Goal: Information Seeking & Learning: Learn about a topic

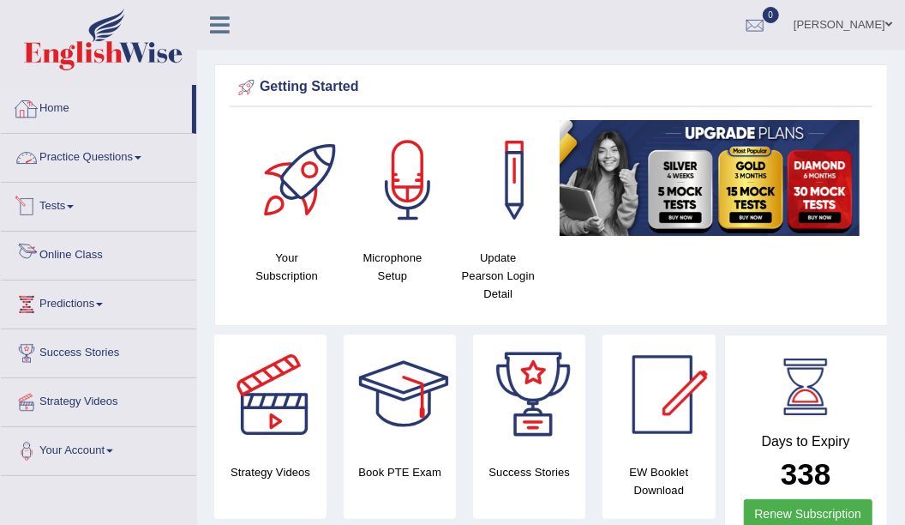
click at [110, 166] on link "Practice Questions" at bounding box center [98, 155] width 195 height 43
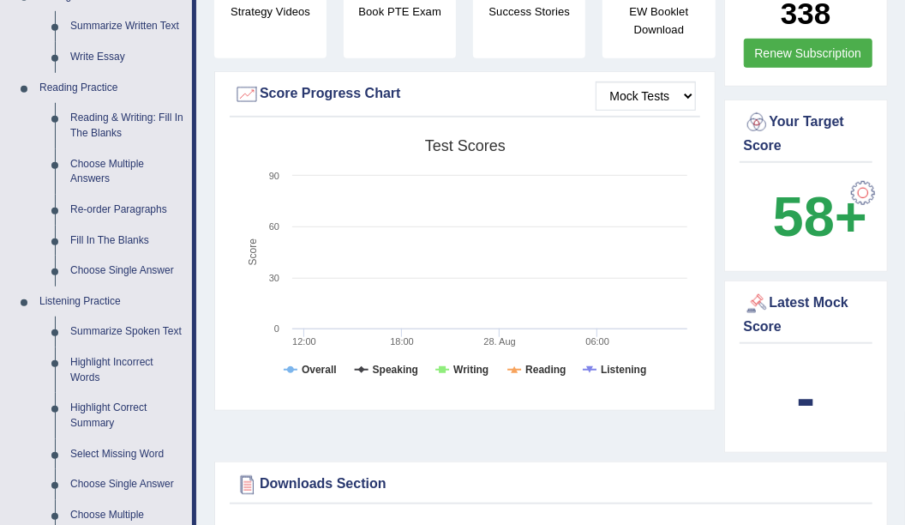
scroll to position [429, 0]
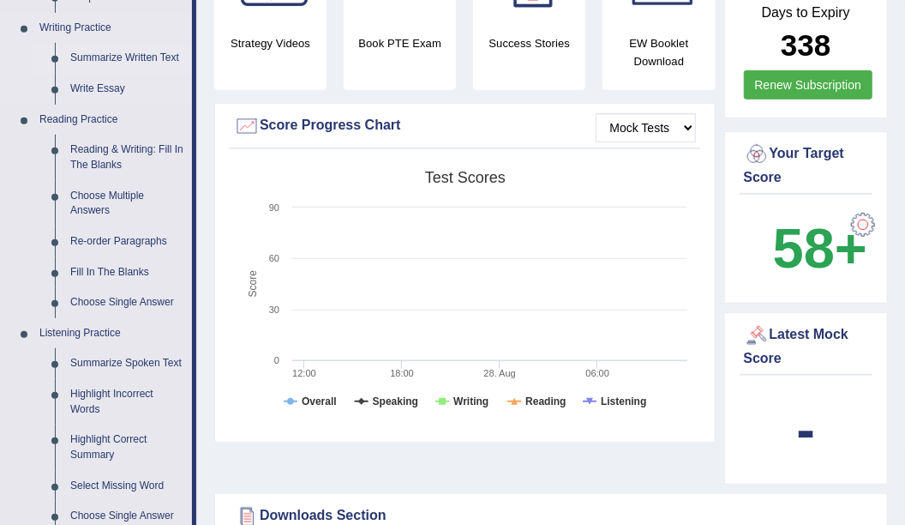
click at [165, 57] on link "Summarize Written Text" at bounding box center [127, 58] width 129 height 31
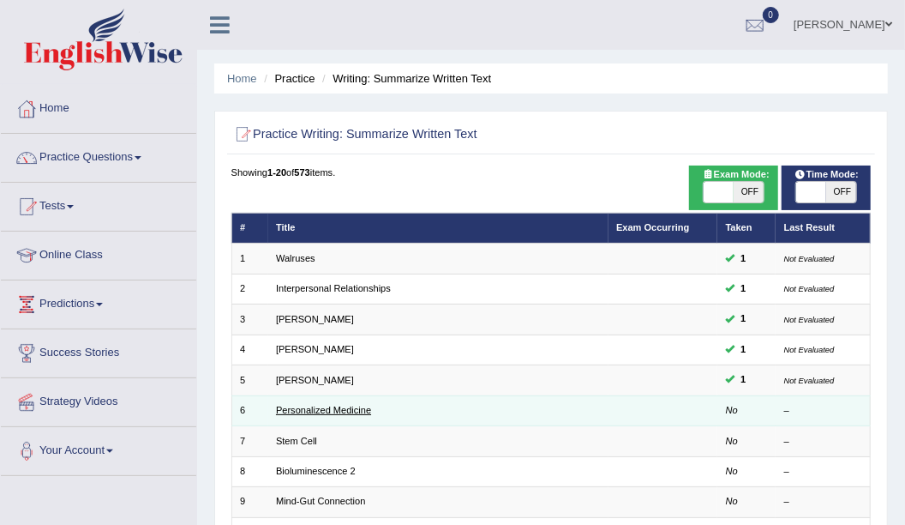
click at [356, 406] on link "Personalized Medicine" at bounding box center [323, 410] width 95 height 10
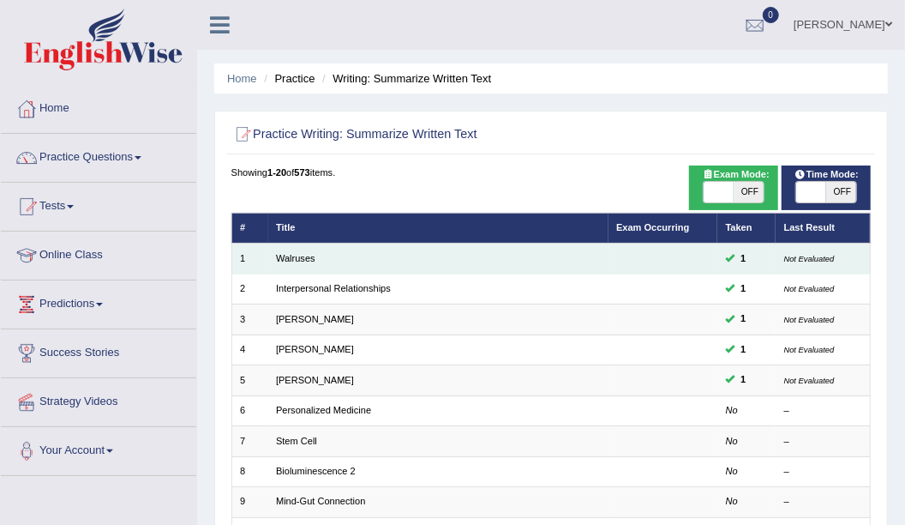
click at [796, 260] on small "Not Evaluated" at bounding box center [809, 258] width 51 height 9
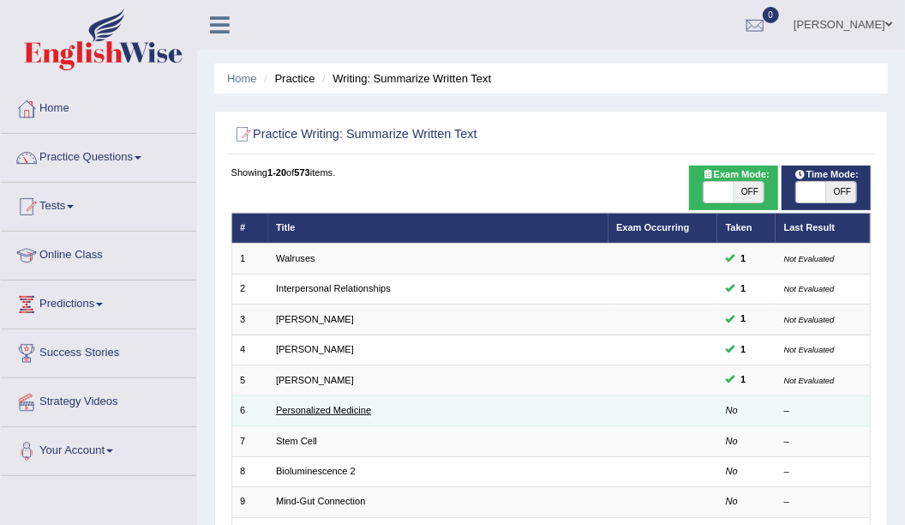
click at [336, 406] on link "Personalized Medicine" at bounding box center [323, 410] width 95 height 10
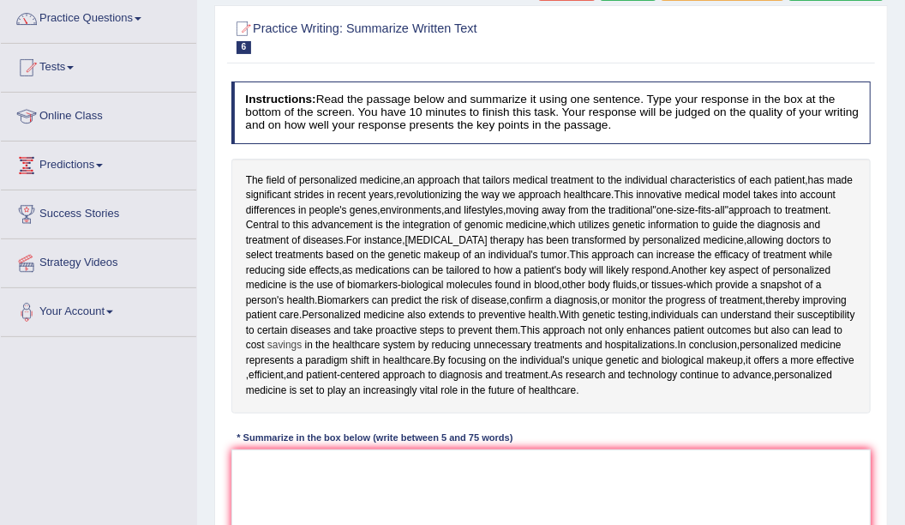
scroll to position [214, 0]
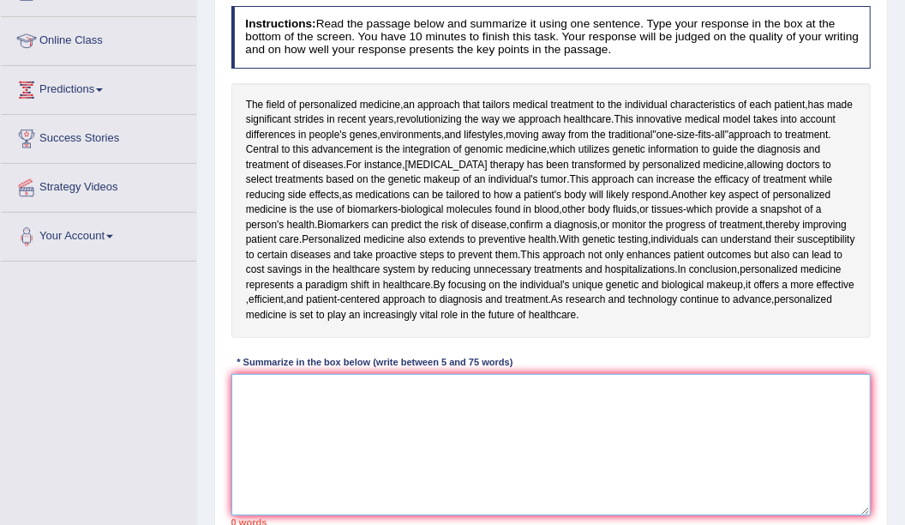
click at [552, 395] on textarea at bounding box center [551, 444] width 640 height 141
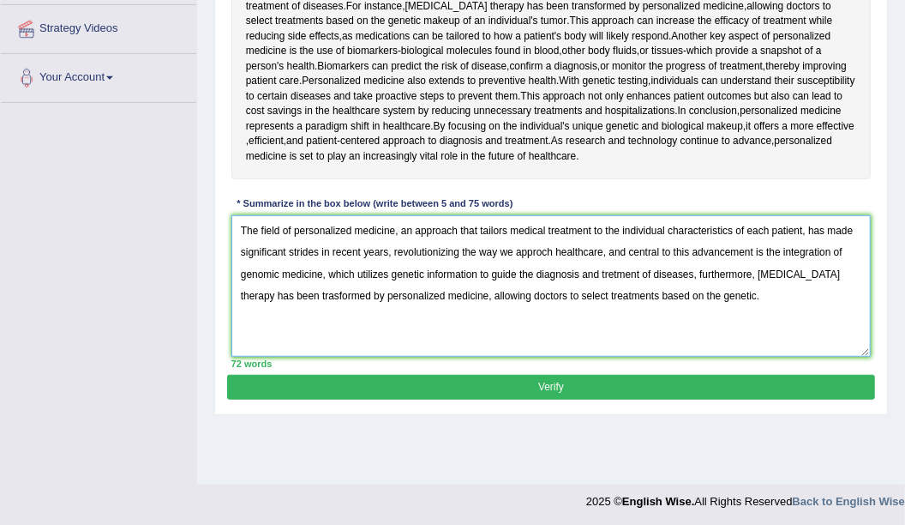
scroll to position [376, 0]
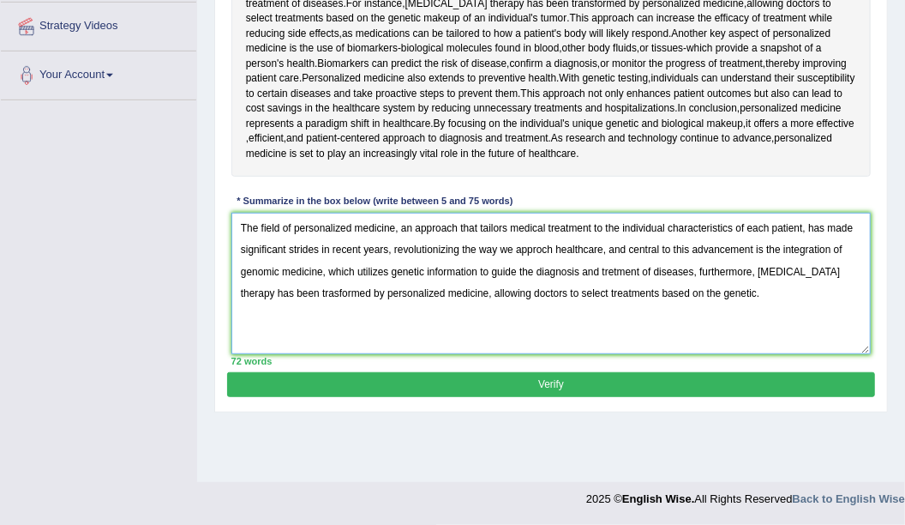
type textarea "The field of personalized medicine, an approach that tailors medical treatment …"
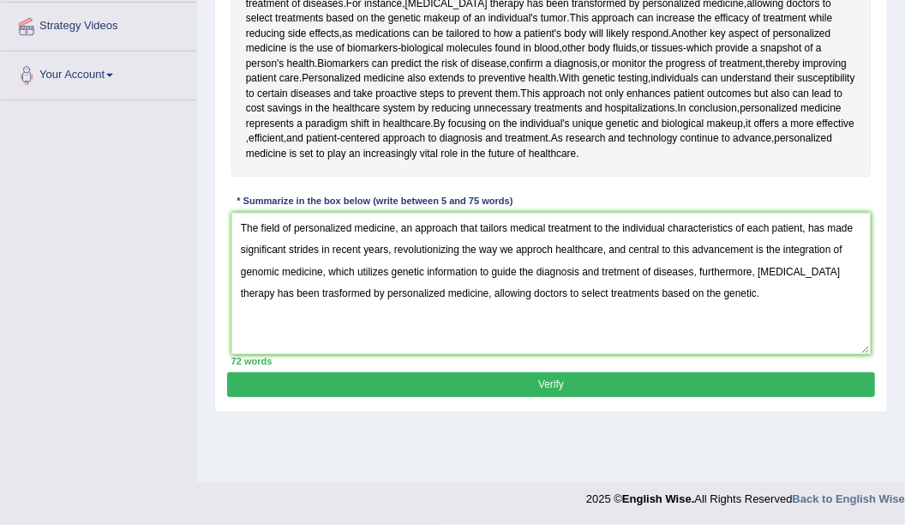
click at [622, 376] on button "Verify" at bounding box center [550, 384] width 647 height 25
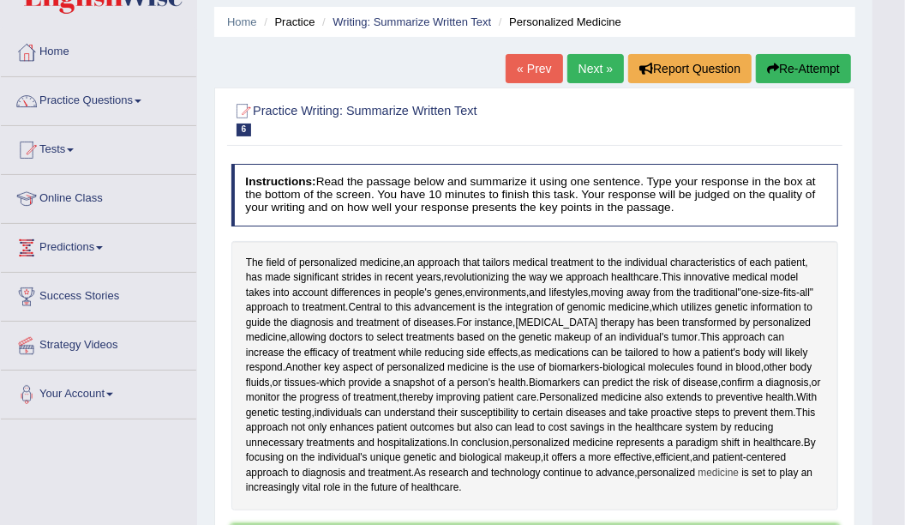
scroll to position [54, 0]
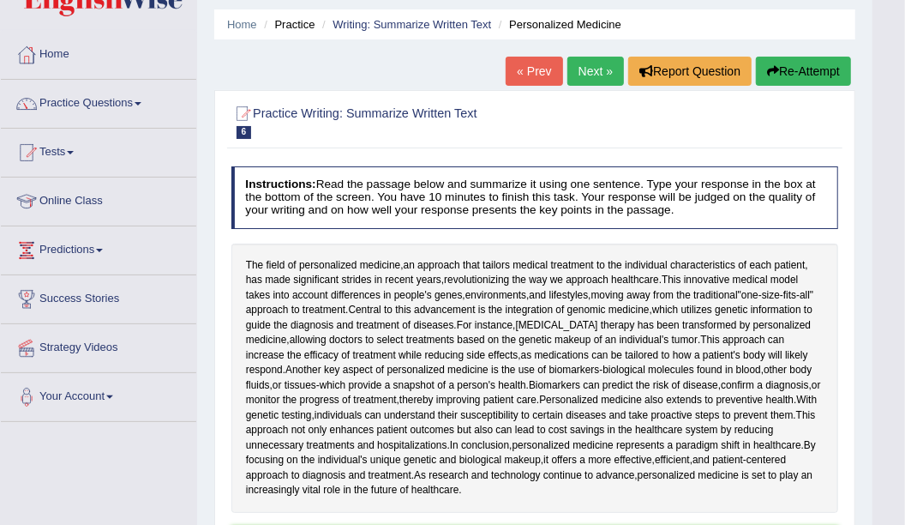
click at [580, 69] on link "Next »" at bounding box center [596, 71] width 57 height 29
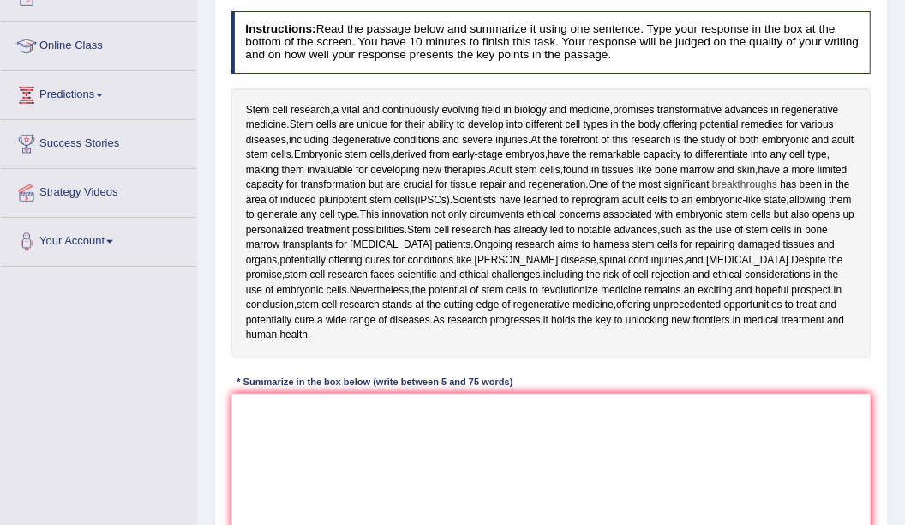
scroll to position [214, 0]
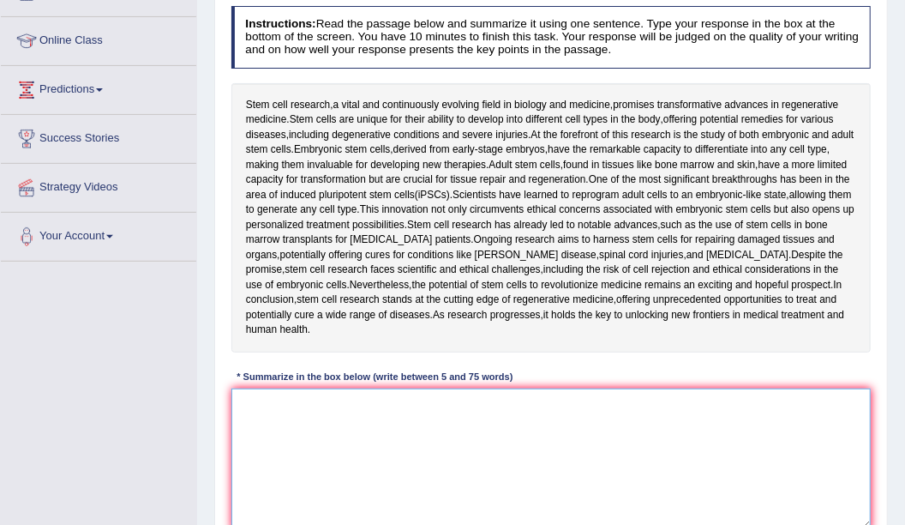
click at [762, 398] on textarea at bounding box center [551, 458] width 640 height 141
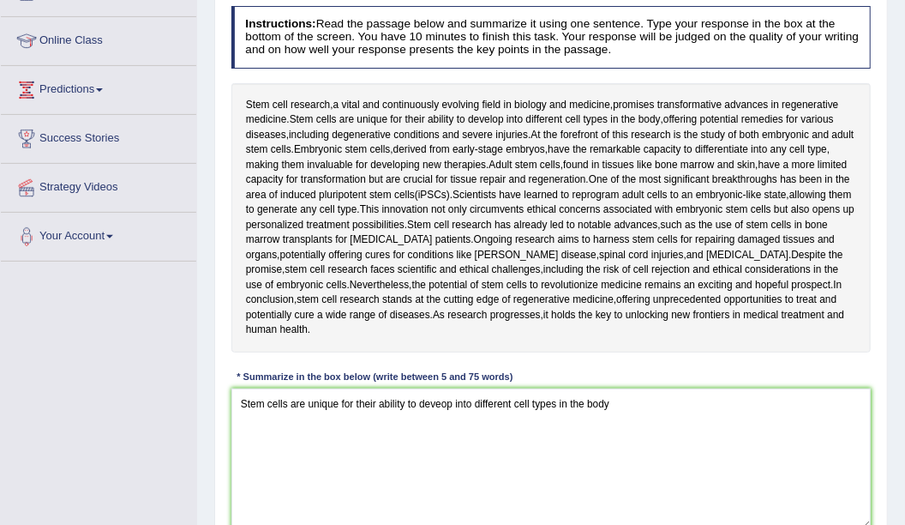
click at [869, 134] on div "Stem cell research , a vital and continuously evolving field in biology and med…" at bounding box center [551, 217] width 640 height 269
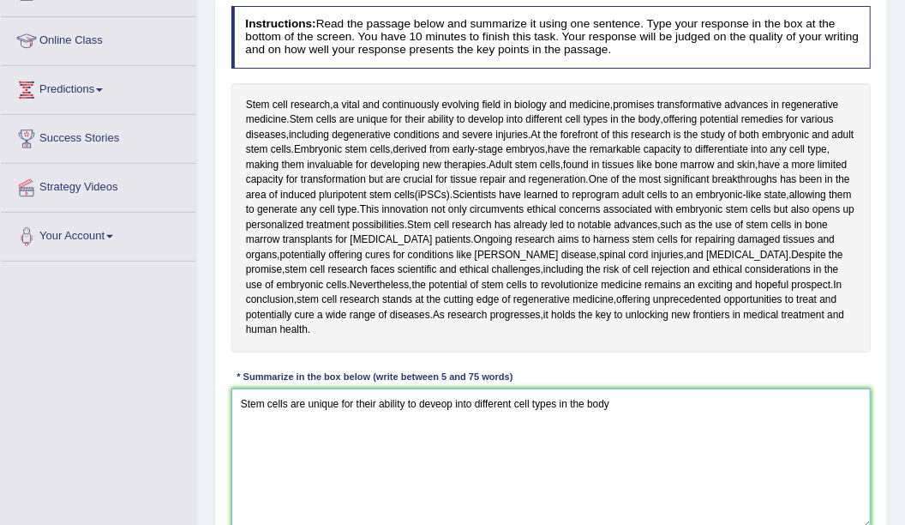
click at [610, 413] on textarea "Stem cells are unique for their ability to deveop into different cell types in …" at bounding box center [551, 458] width 640 height 141
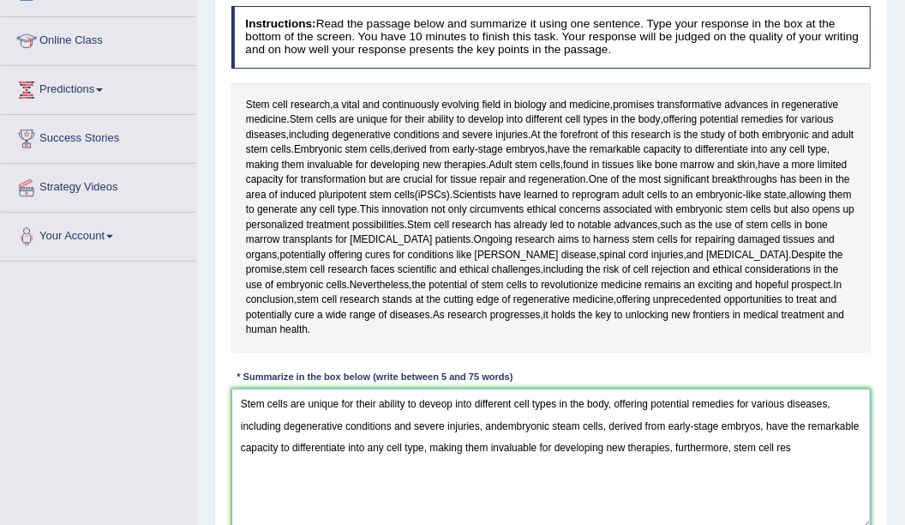
click at [804, 451] on textarea "Stem cells are unique for their ability to deveop into different cell types in …" at bounding box center [551, 458] width 640 height 141
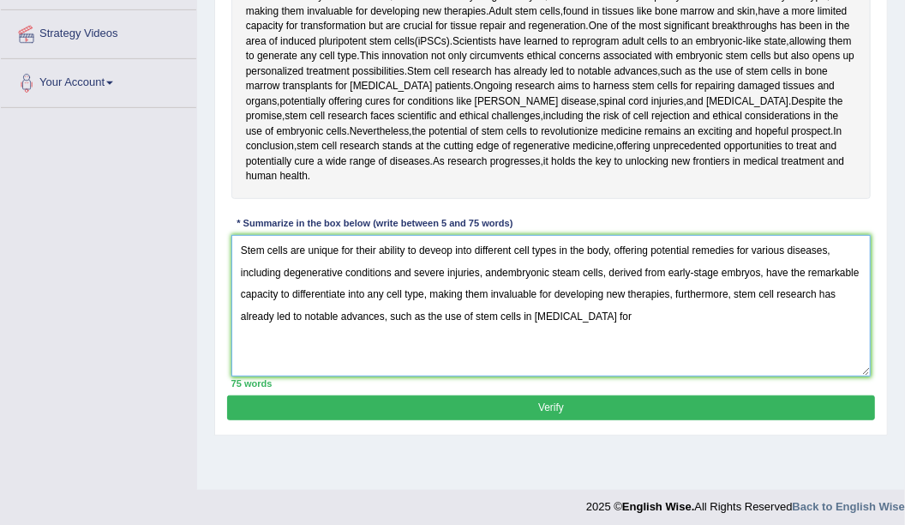
scroll to position [376, 0]
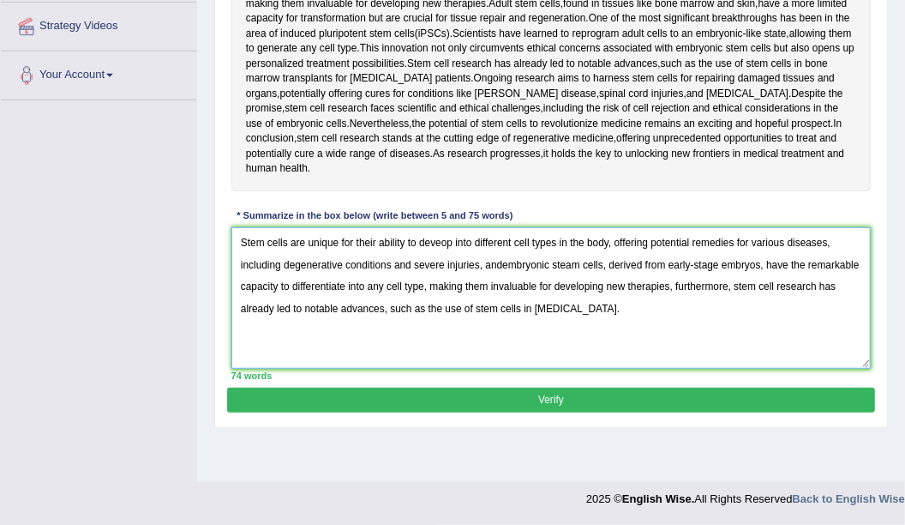
type textarea "Stem cells are unique for their ability to deveop into different cell types in …"
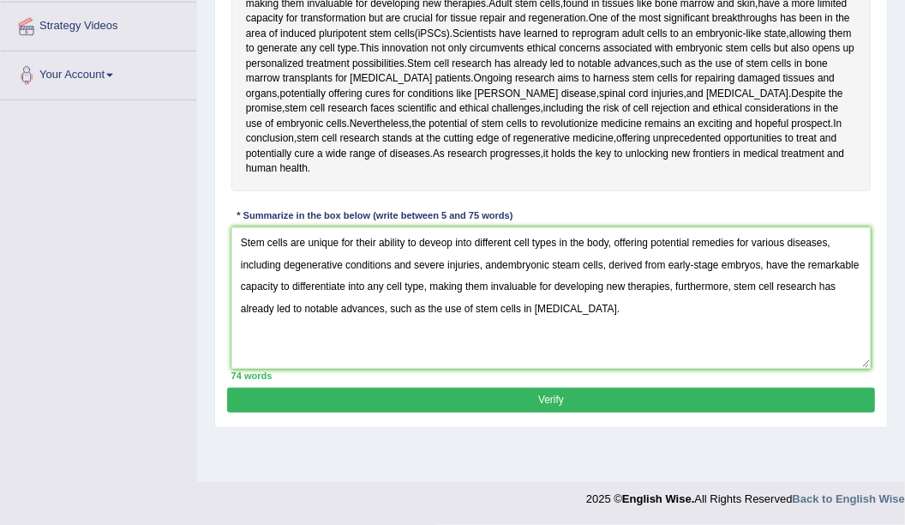
click at [736, 398] on button "Verify" at bounding box center [550, 400] width 647 height 25
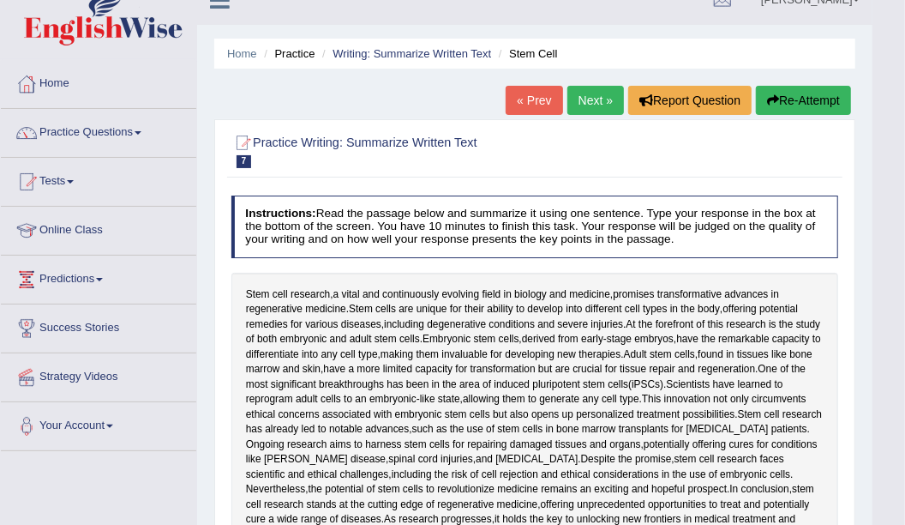
scroll to position [0, 0]
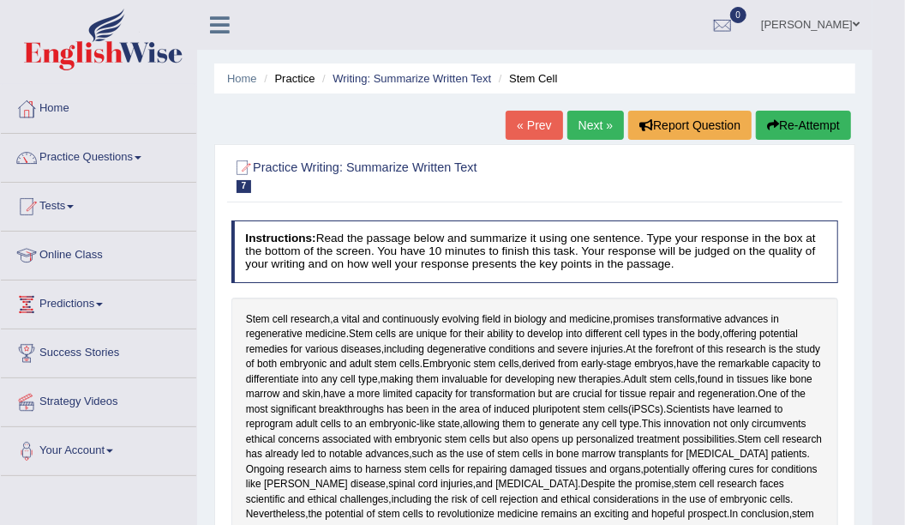
click at [603, 126] on link "Next »" at bounding box center [596, 125] width 57 height 29
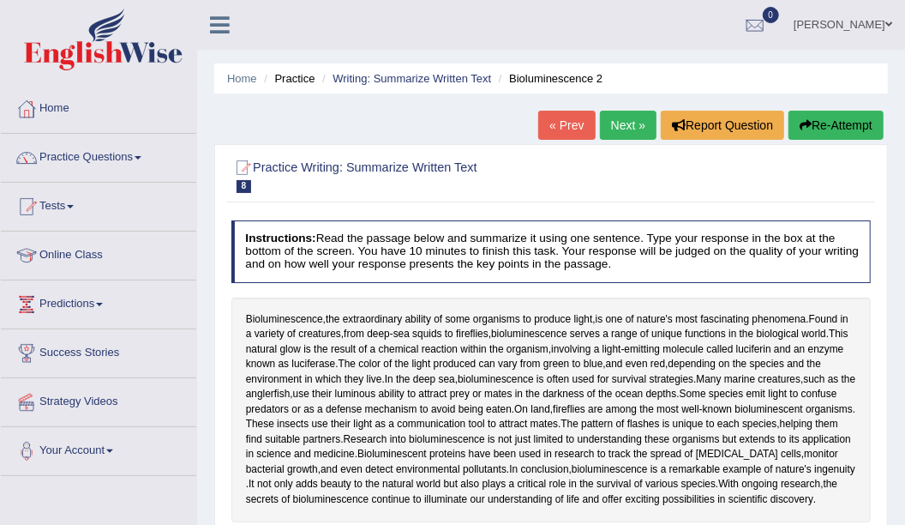
click at [132, 159] on link "Practice Questions" at bounding box center [98, 155] width 195 height 43
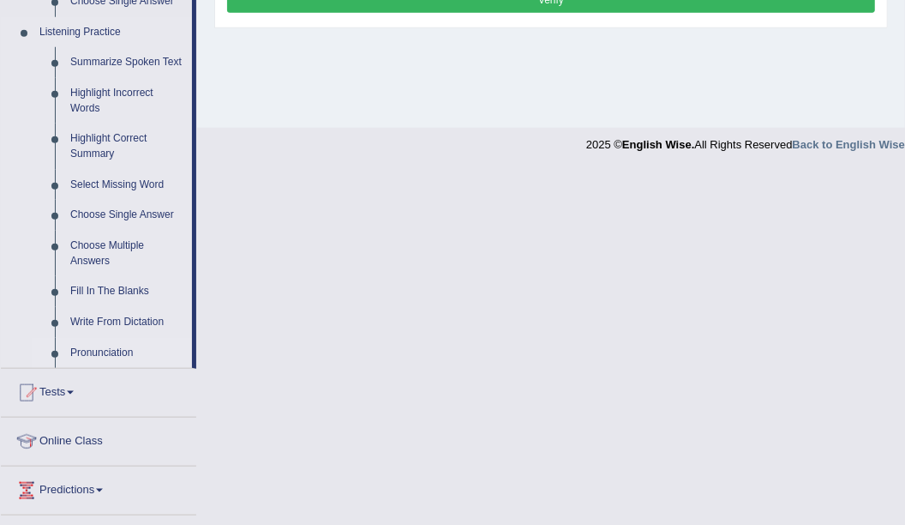
scroll to position [436, 0]
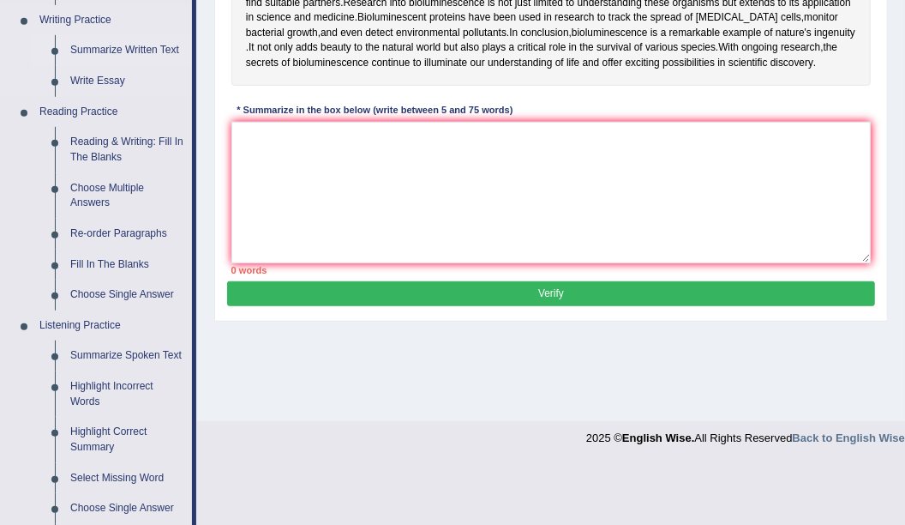
click at [117, 45] on link "Summarize Written Text" at bounding box center [127, 50] width 129 height 31
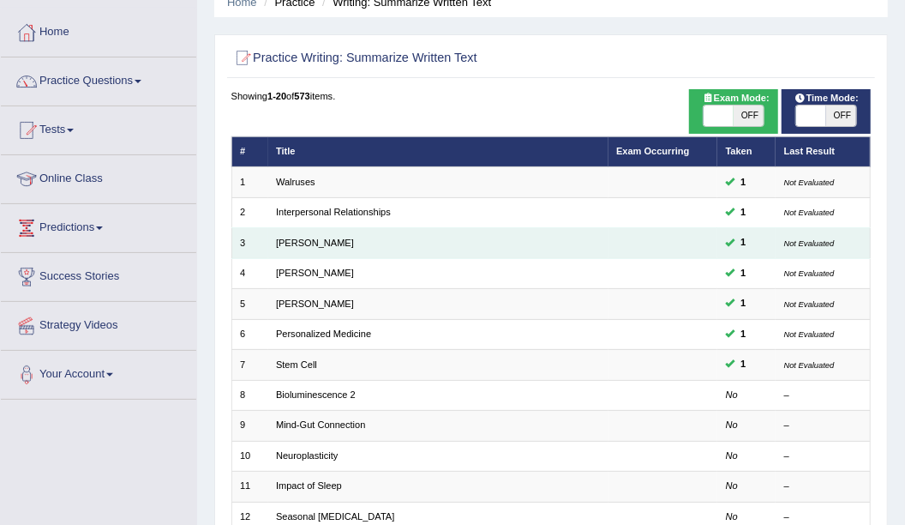
scroll to position [107, 0]
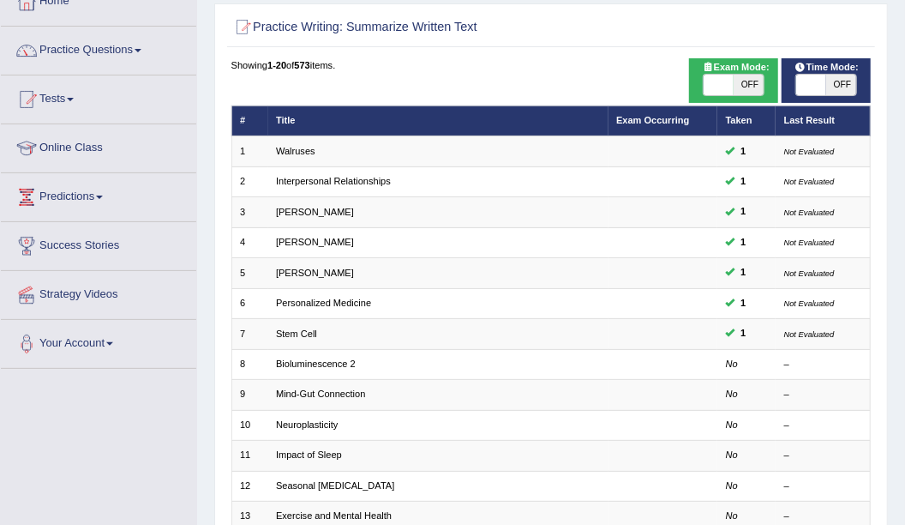
click at [839, 87] on span "OFF" at bounding box center [842, 85] width 30 height 21
checkbox input "true"
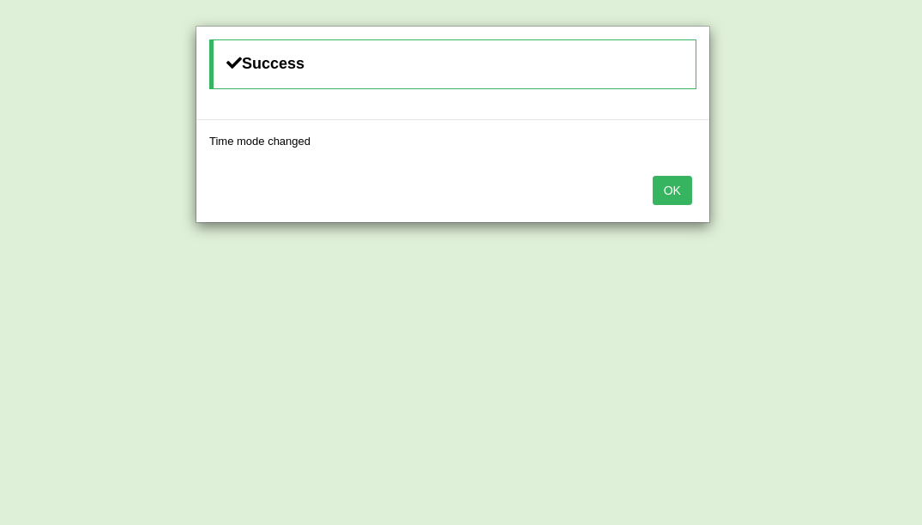
click at [673, 195] on button "OK" at bounding box center [671, 190] width 39 height 29
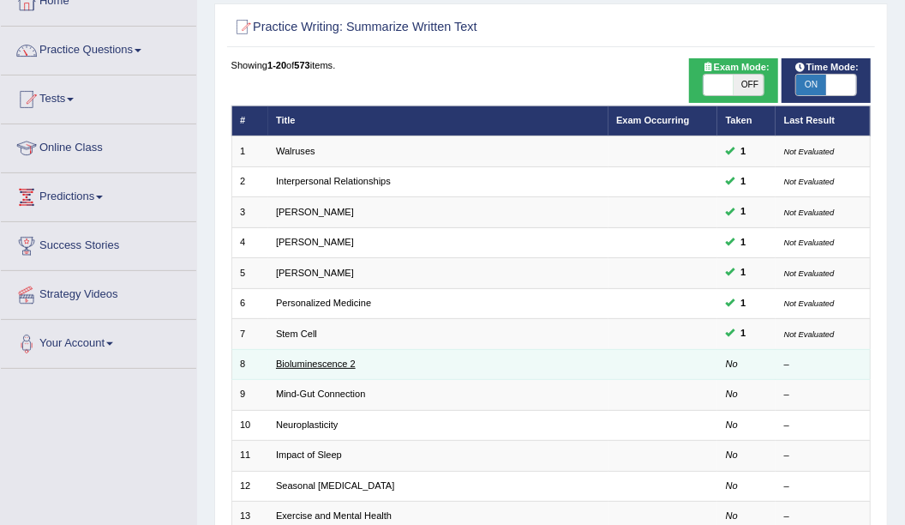
click at [344, 358] on link "Bioluminescence 2" at bounding box center [316, 363] width 80 height 10
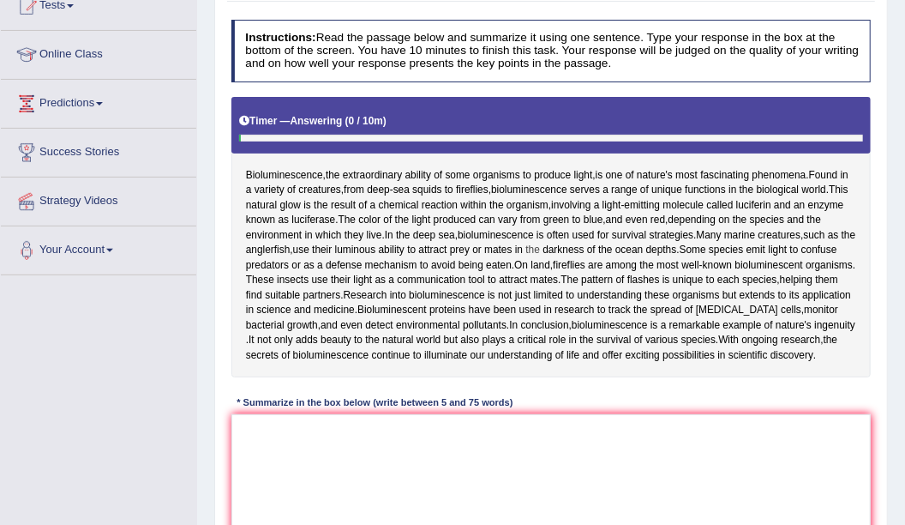
scroll to position [214, 0]
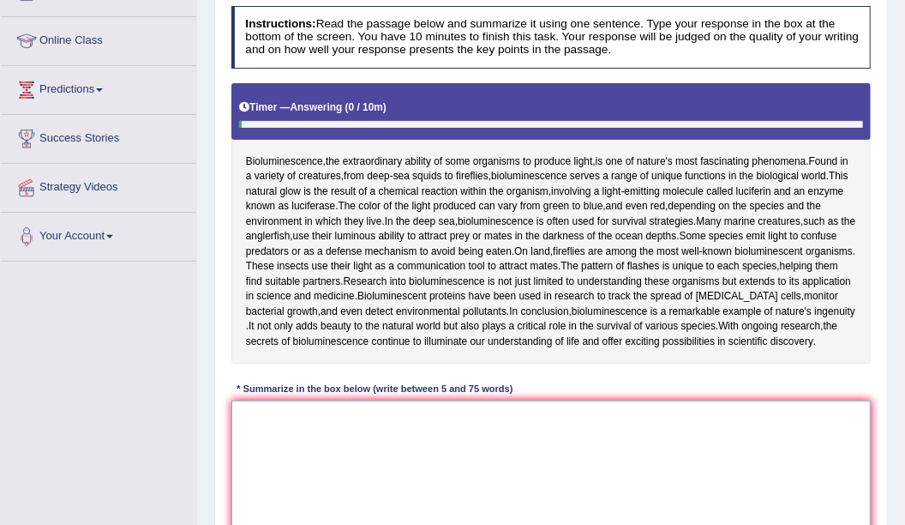
click at [779, 490] on textarea at bounding box center [551, 470] width 640 height 141
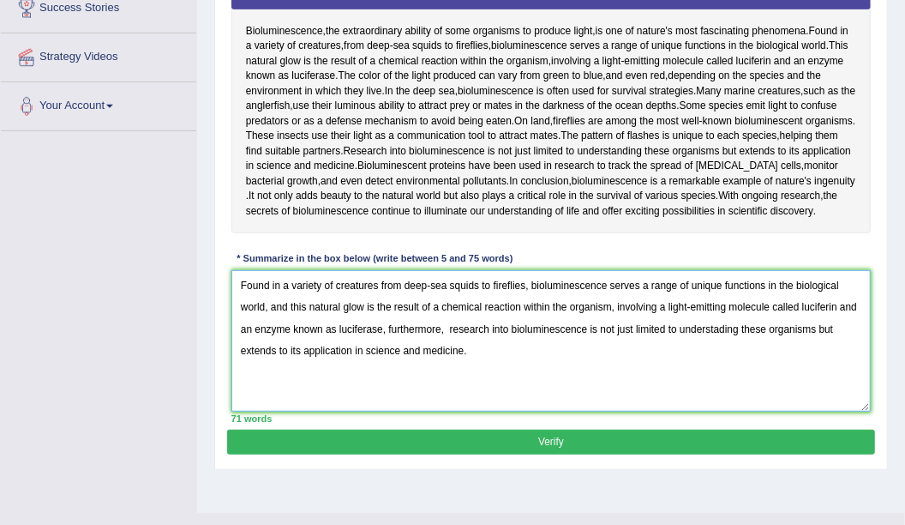
scroll to position [376, 0]
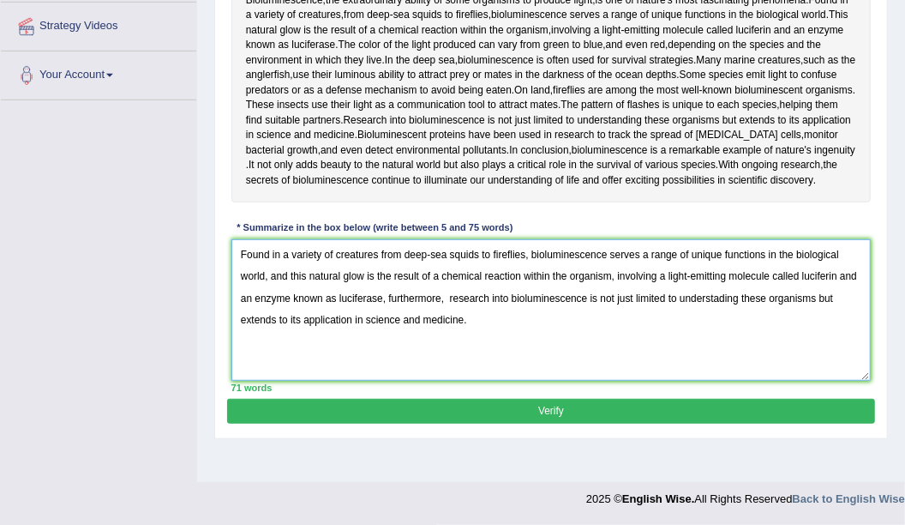
type textarea "Found in a variety of creatures from deep-sea squids to fireflies, bioluminesce…"
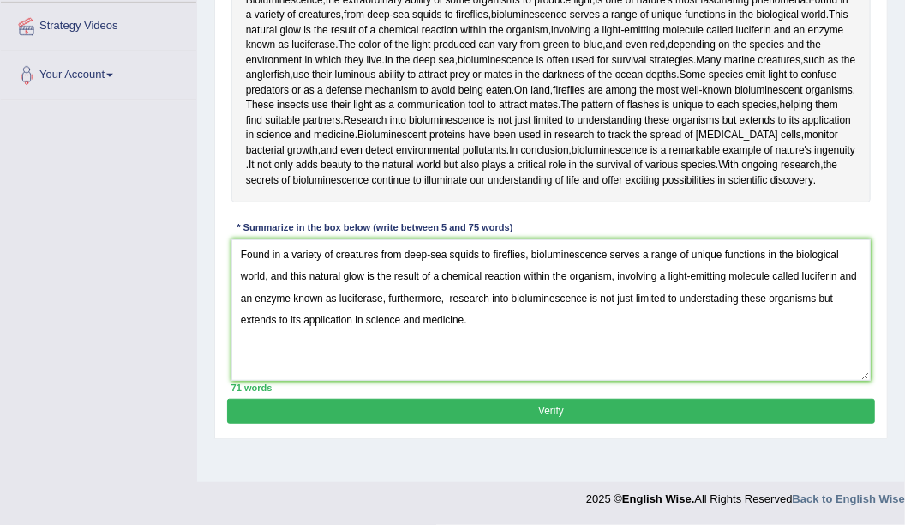
click at [575, 424] on button "Verify" at bounding box center [550, 411] width 647 height 25
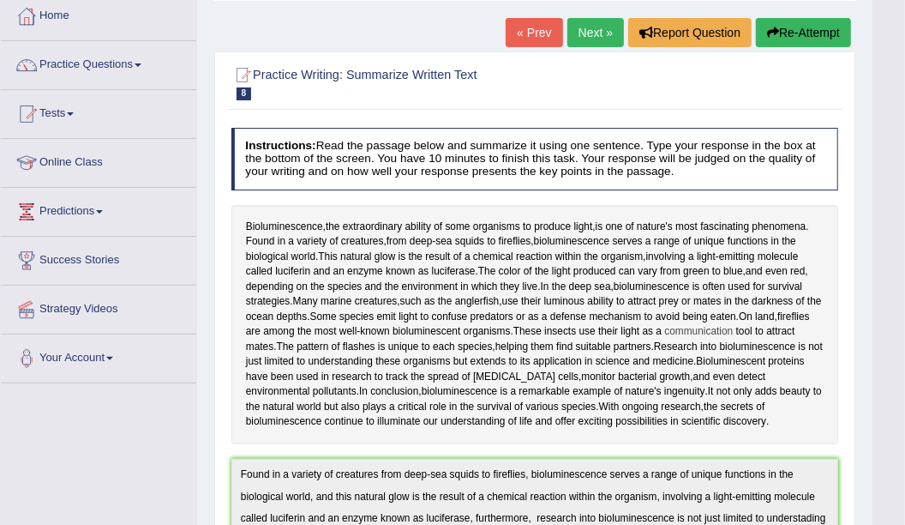
scroll to position [91, 0]
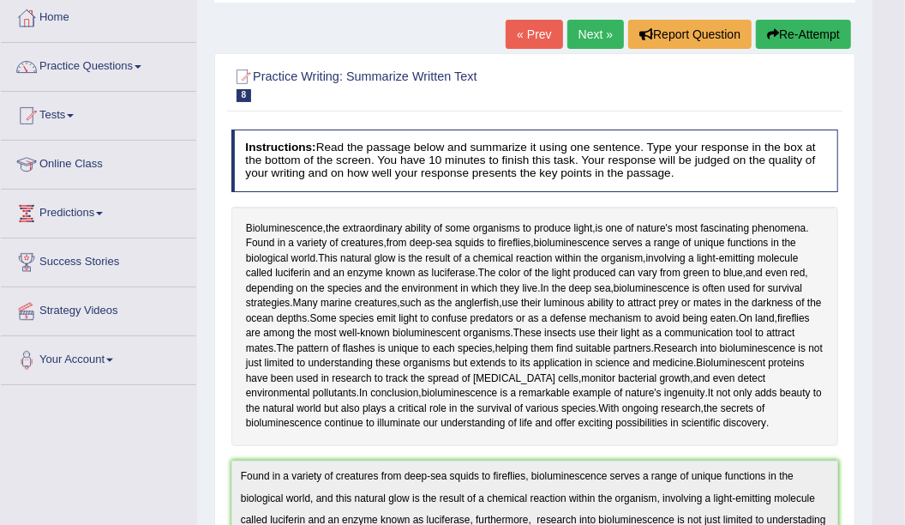
click at [595, 31] on link "Next »" at bounding box center [596, 34] width 57 height 29
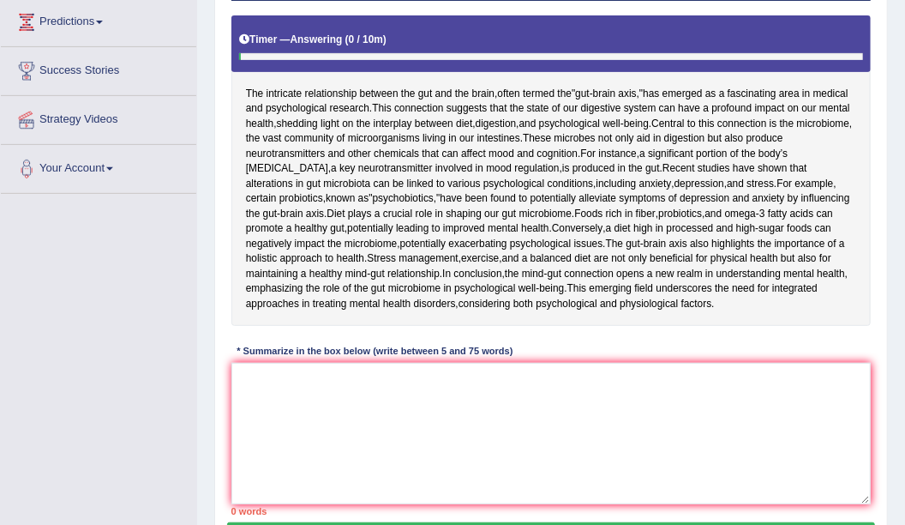
scroll to position [322, 0]
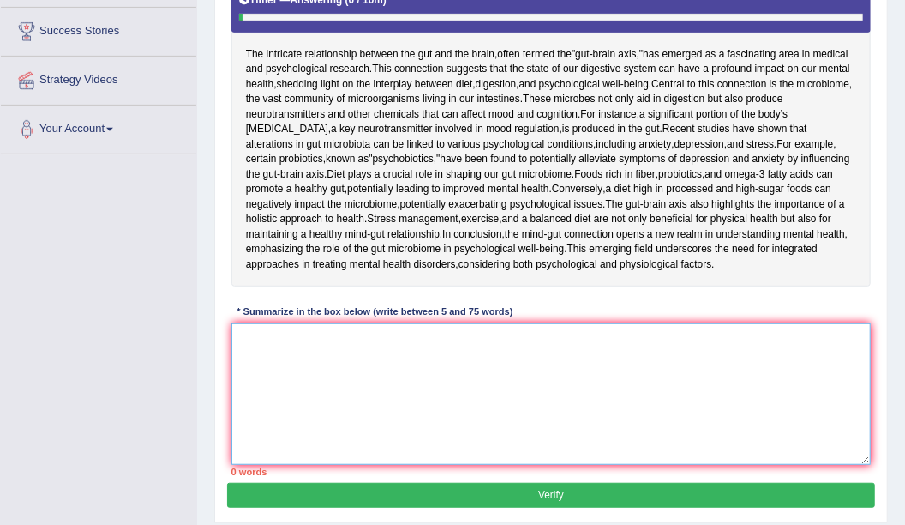
click at [605, 460] on textarea at bounding box center [551, 393] width 640 height 141
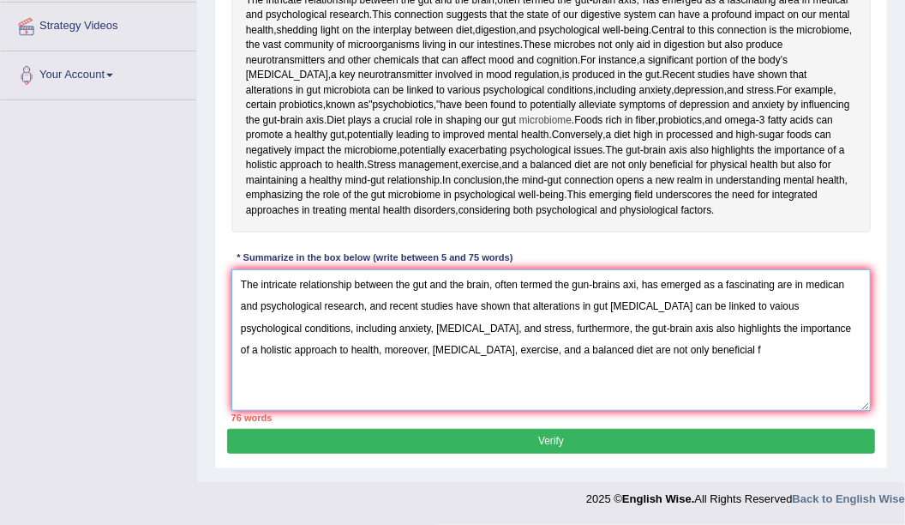
scroll to position [478, 0]
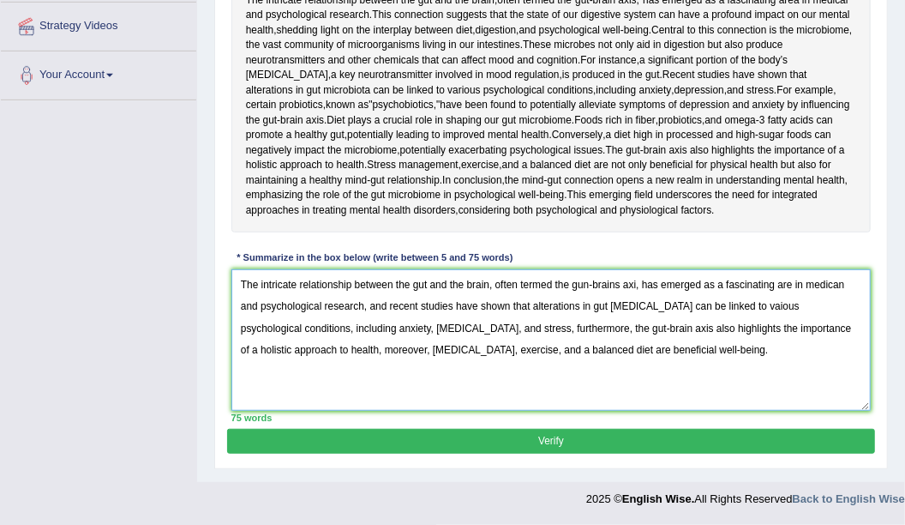
type textarea "The intricate relationship between the gut and the brain, often termed the gun-…"
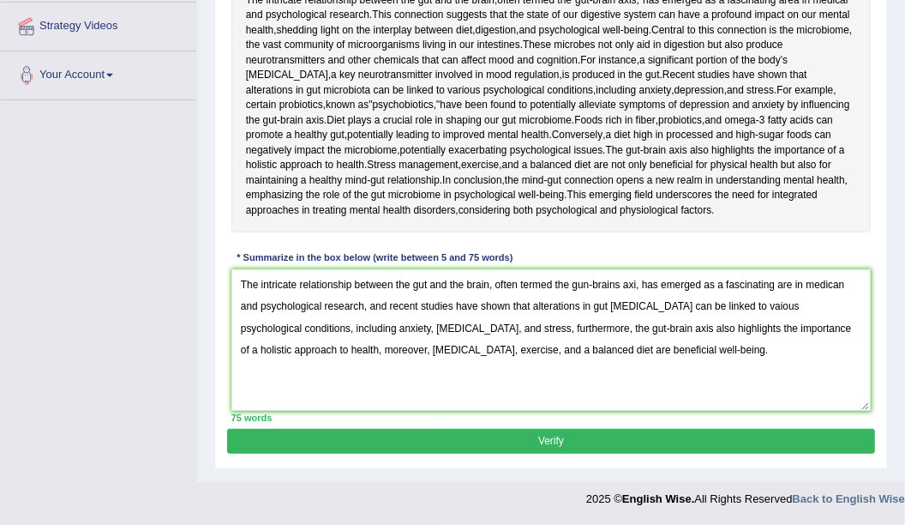
click at [676, 442] on button "Verify" at bounding box center [550, 441] width 647 height 25
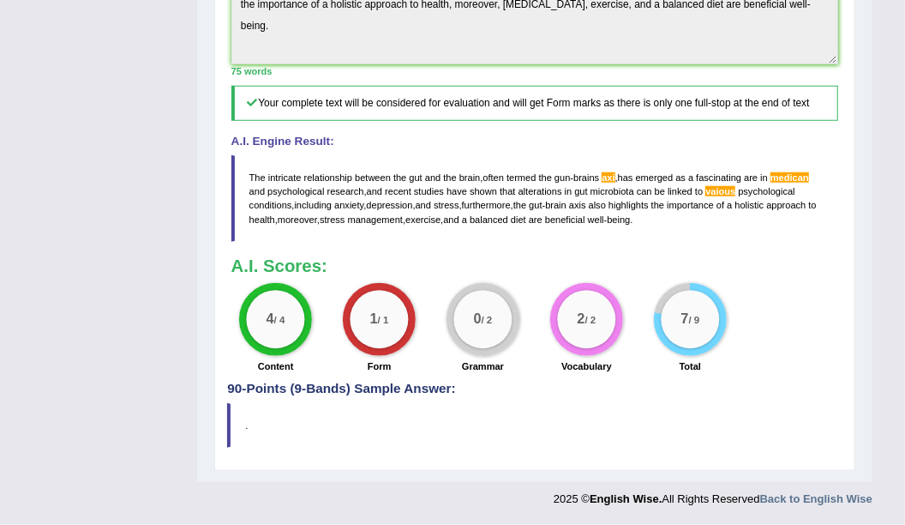
scroll to position [104, 0]
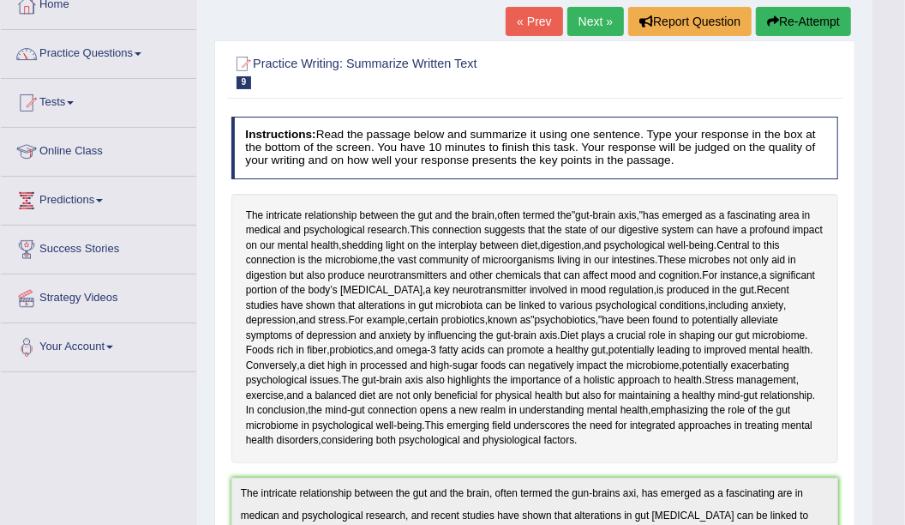
click at [577, 17] on link "Next »" at bounding box center [596, 21] width 57 height 29
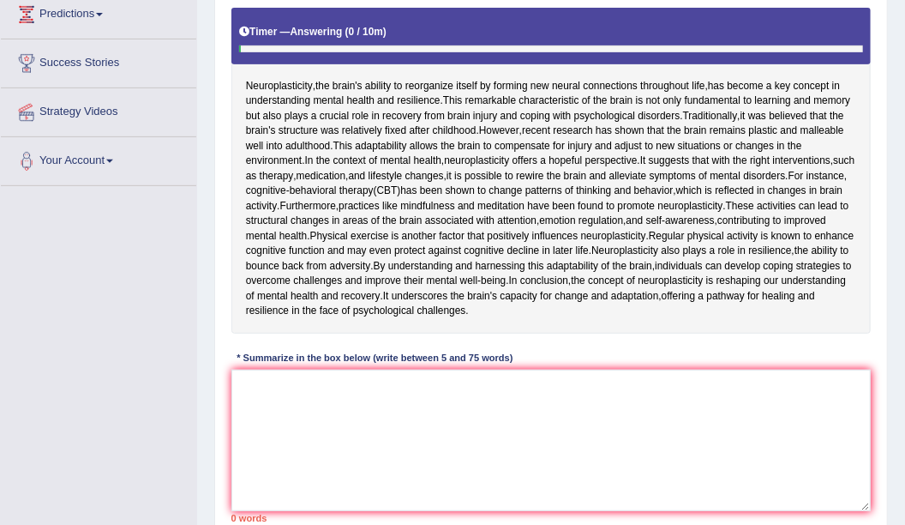
scroll to position [322, 0]
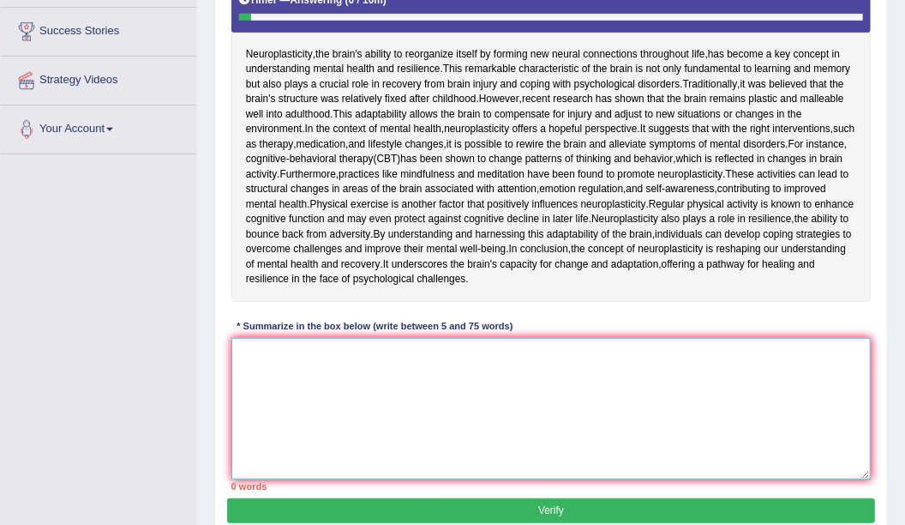
click at [612, 479] on textarea at bounding box center [551, 408] width 640 height 141
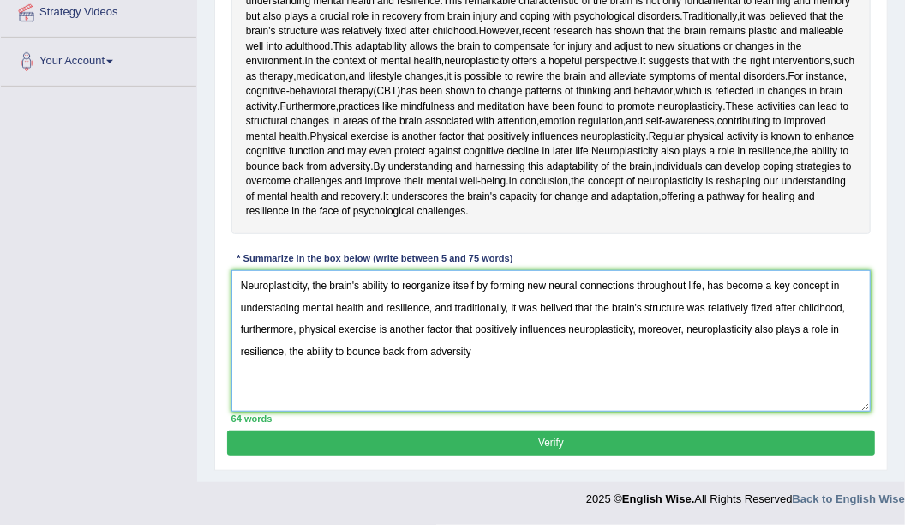
scroll to position [522, 0]
type textarea "Neuroplasticity, the brain's ability to reorganize itself by forming new neural…"
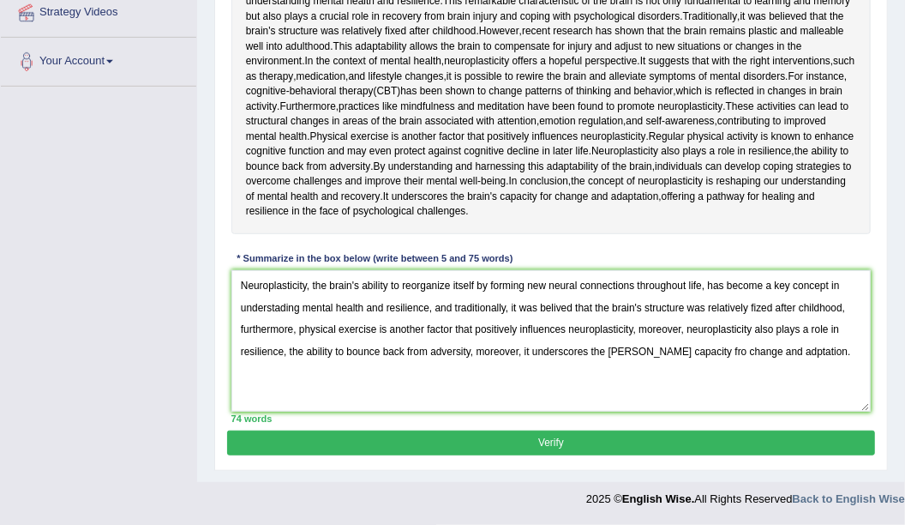
click at [541, 436] on button "Verify" at bounding box center [550, 442] width 647 height 25
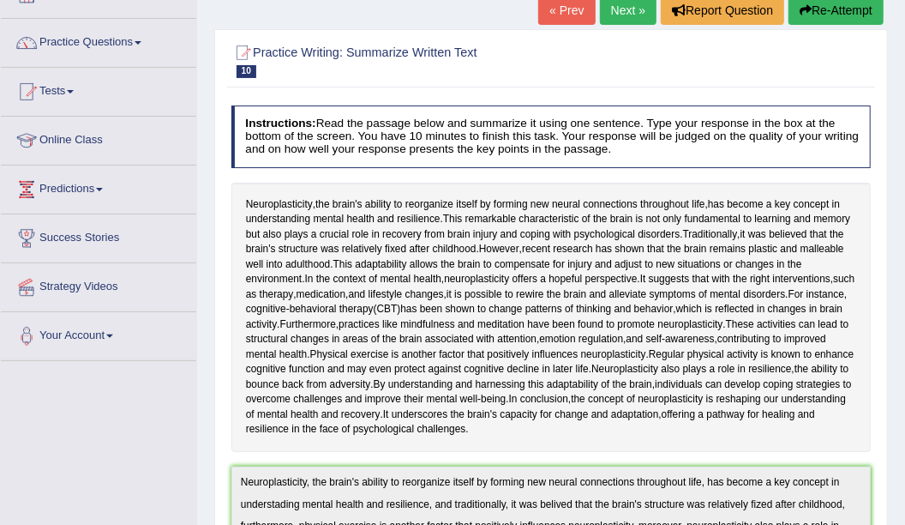
scroll to position [0, 0]
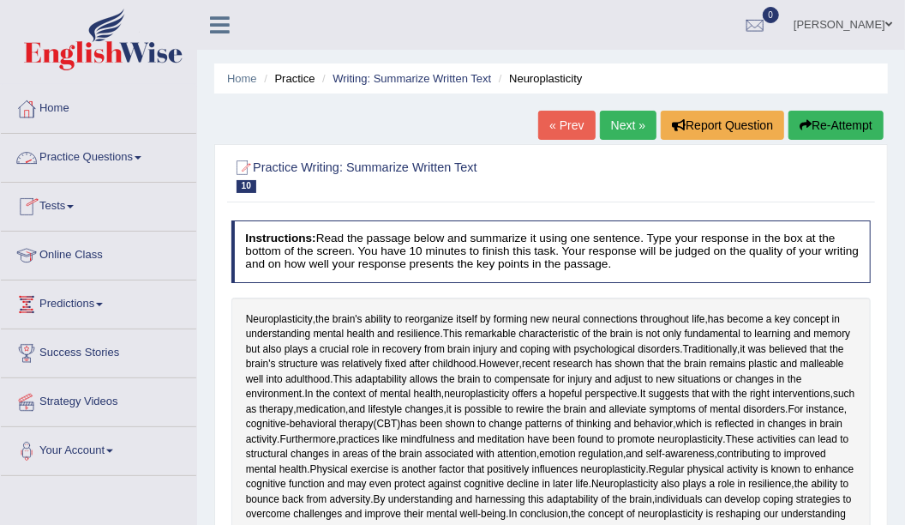
click at [117, 159] on link "Practice Questions" at bounding box center [98, 155] width 195 height 43
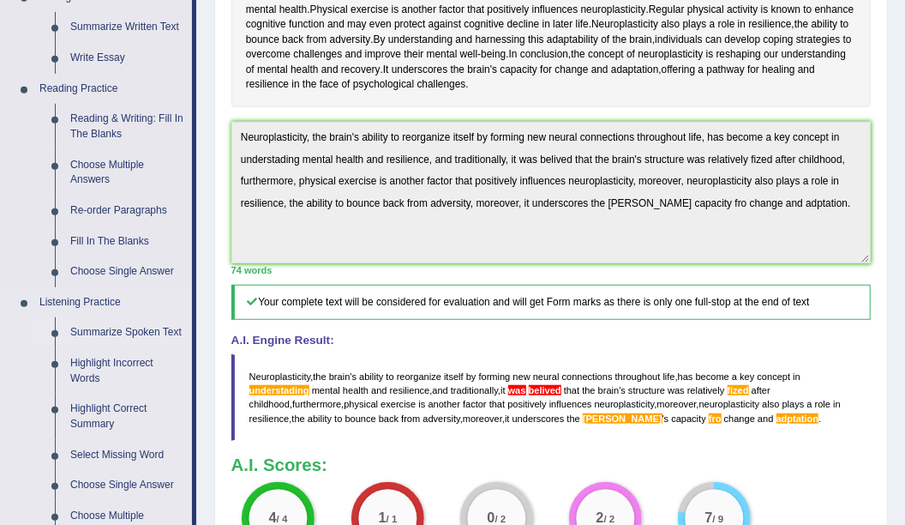
scroll to position [429, 0]
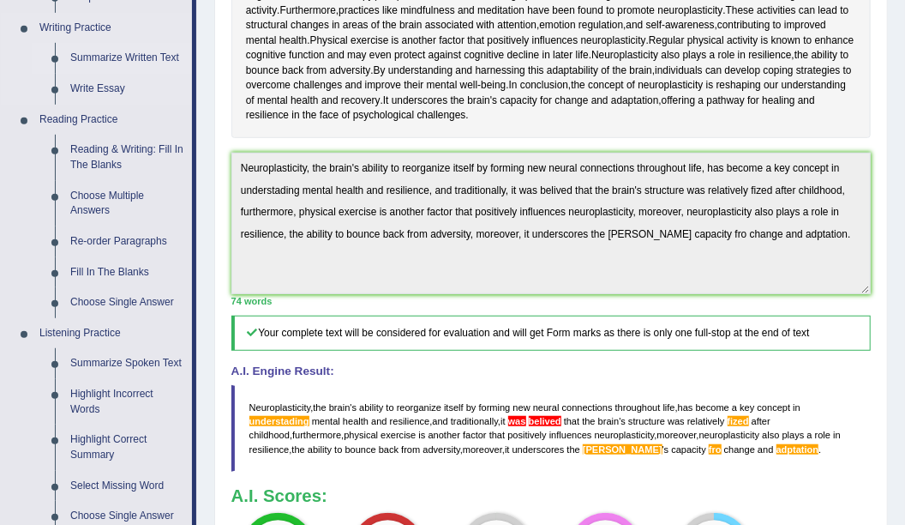
click at [172, 51] on link "Summarize Written Text" at bounding box center [127, 58] width 129 height 31
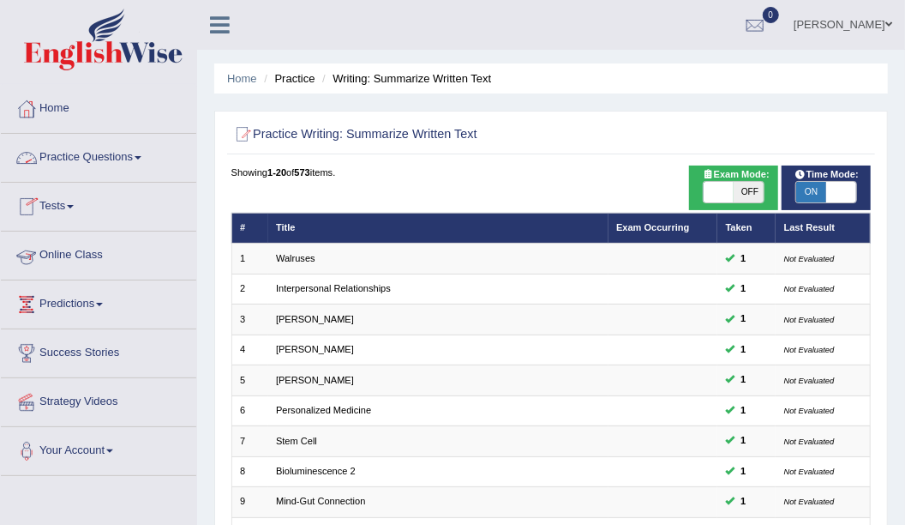
click at [134, 158] on link "Practice Questions" at bounding box center [98, 155] width 195 height 43
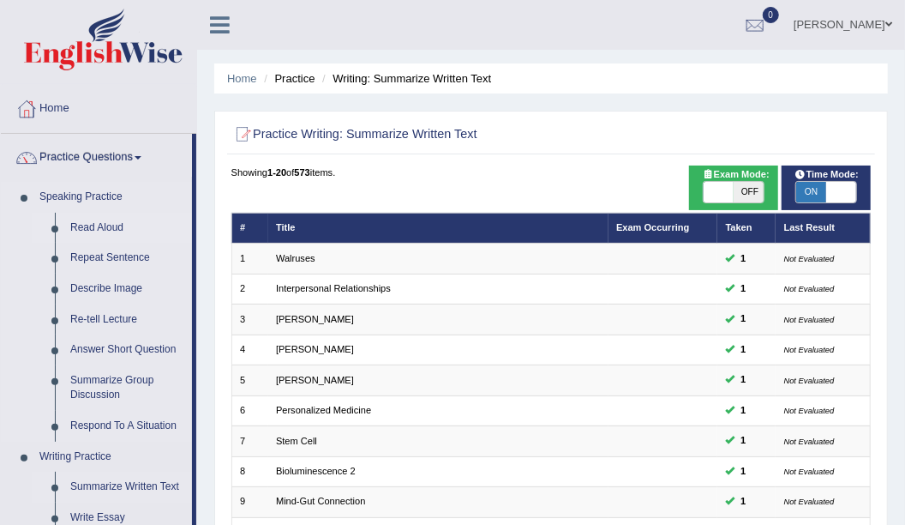
click at [119, 226] on link "Read Aloud" at bounding box center [127, 228] width 129 height 31
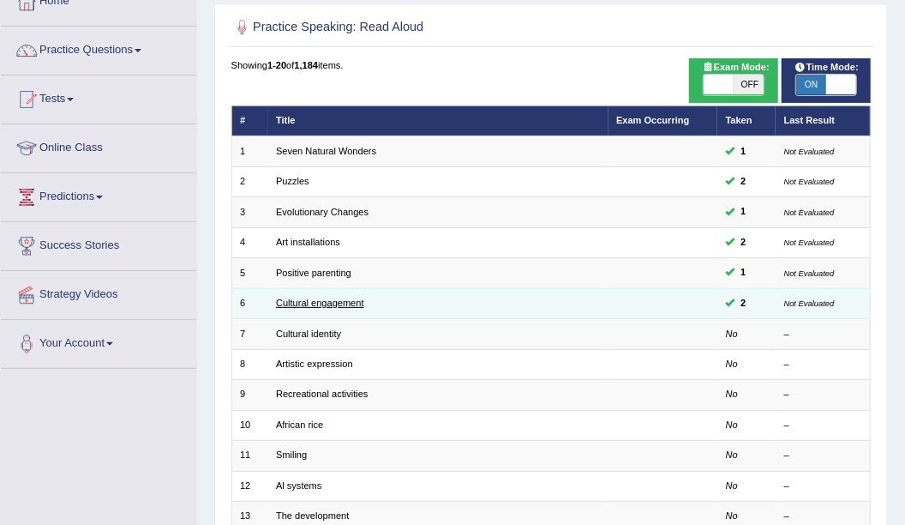
scroll to position [107, 0]
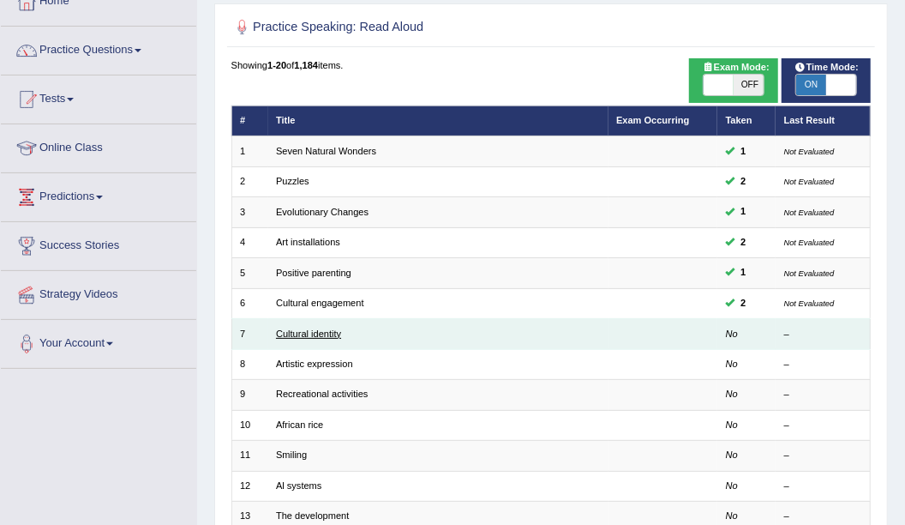
click at [331, 333] on link "Cultural identity" at bounding box center [308, 333] width 65 height 10
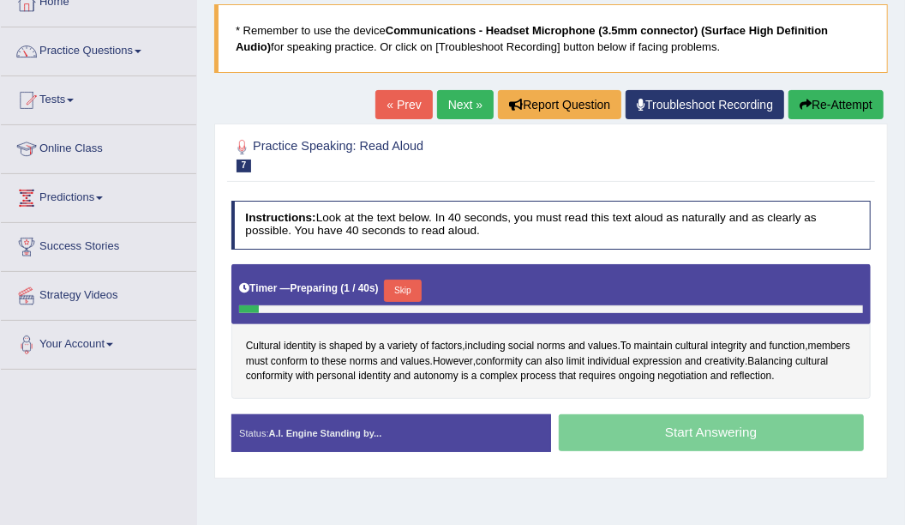
scroll to position [107, 0]
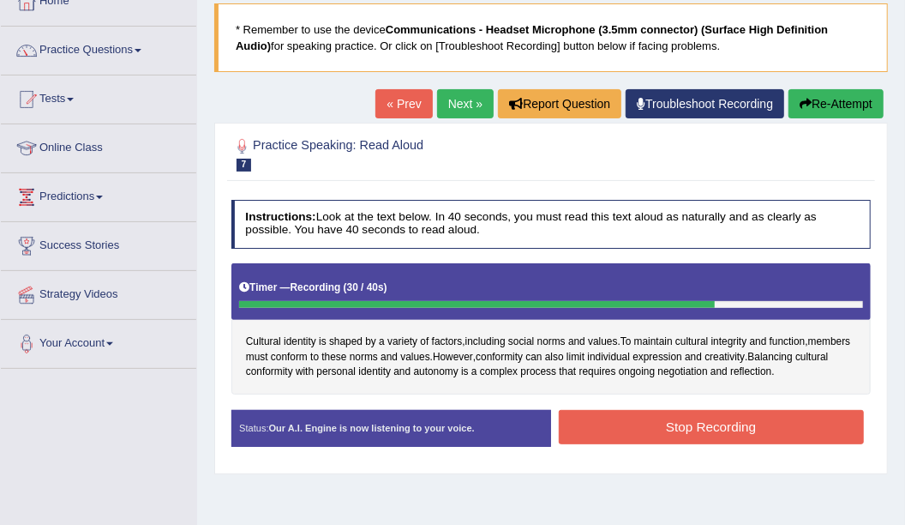
click at [840, 424] on button "Stop Recording" at bounding box center [711, 426] width 305 height 33
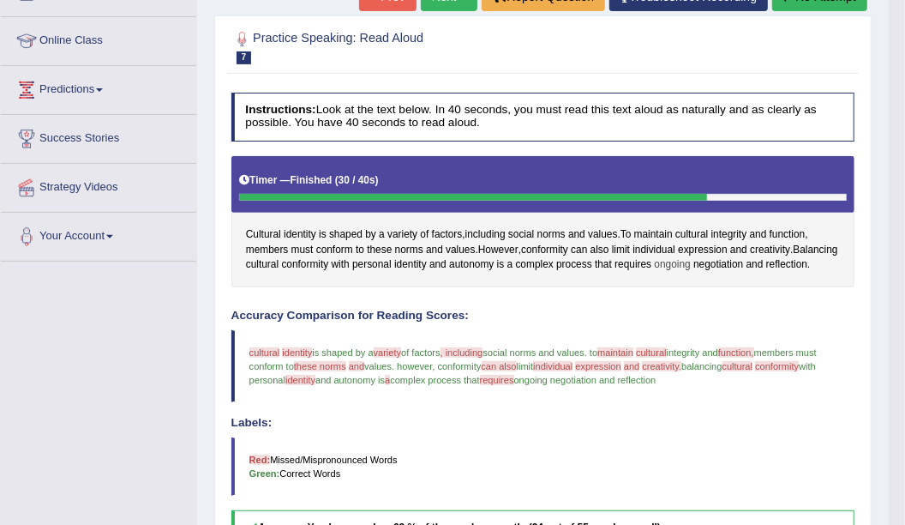
scroll to position [0, 0]
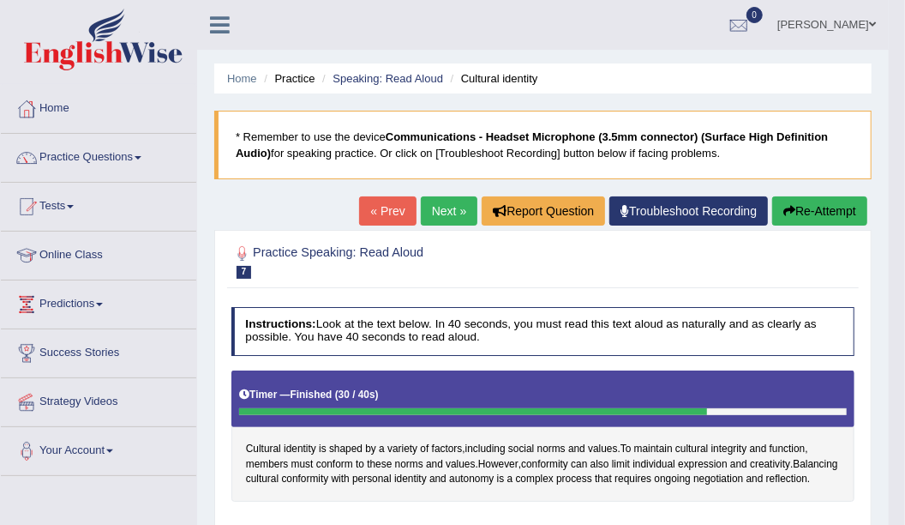
click at [433, 212] on link "Next »" at bounding box center [449, 210] width 57 height 29
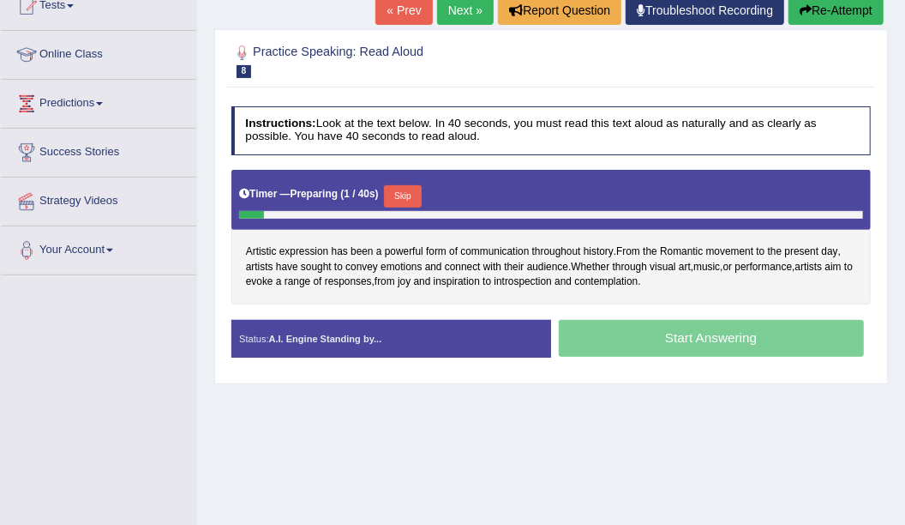
scroll to position [214, 0]
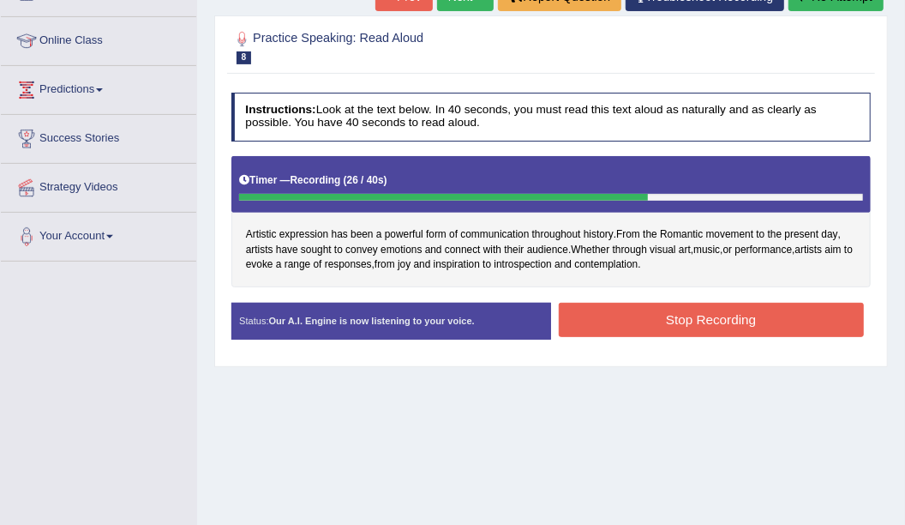
click at [773, 312] on button "Stop Recording" at bounding box center [711, 319] width 305 height 33
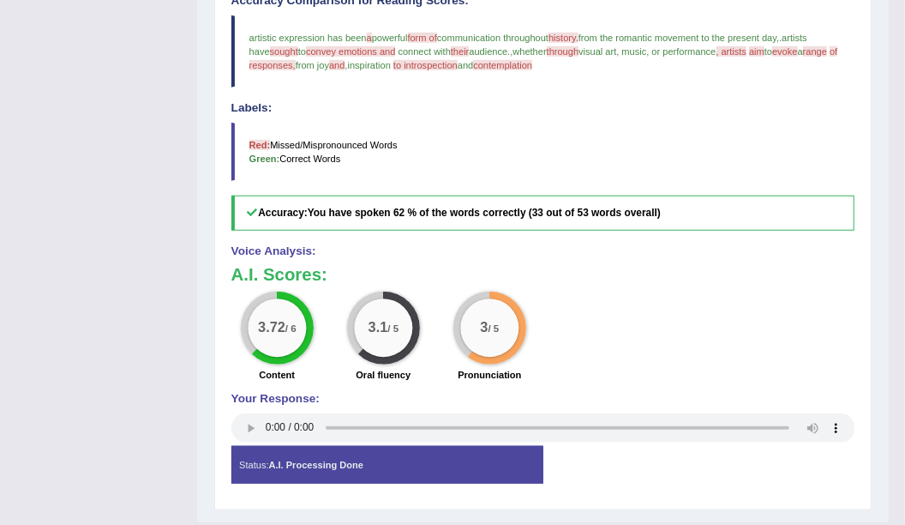
scroll to position [536, 0]
